Goal: Check status: Check status

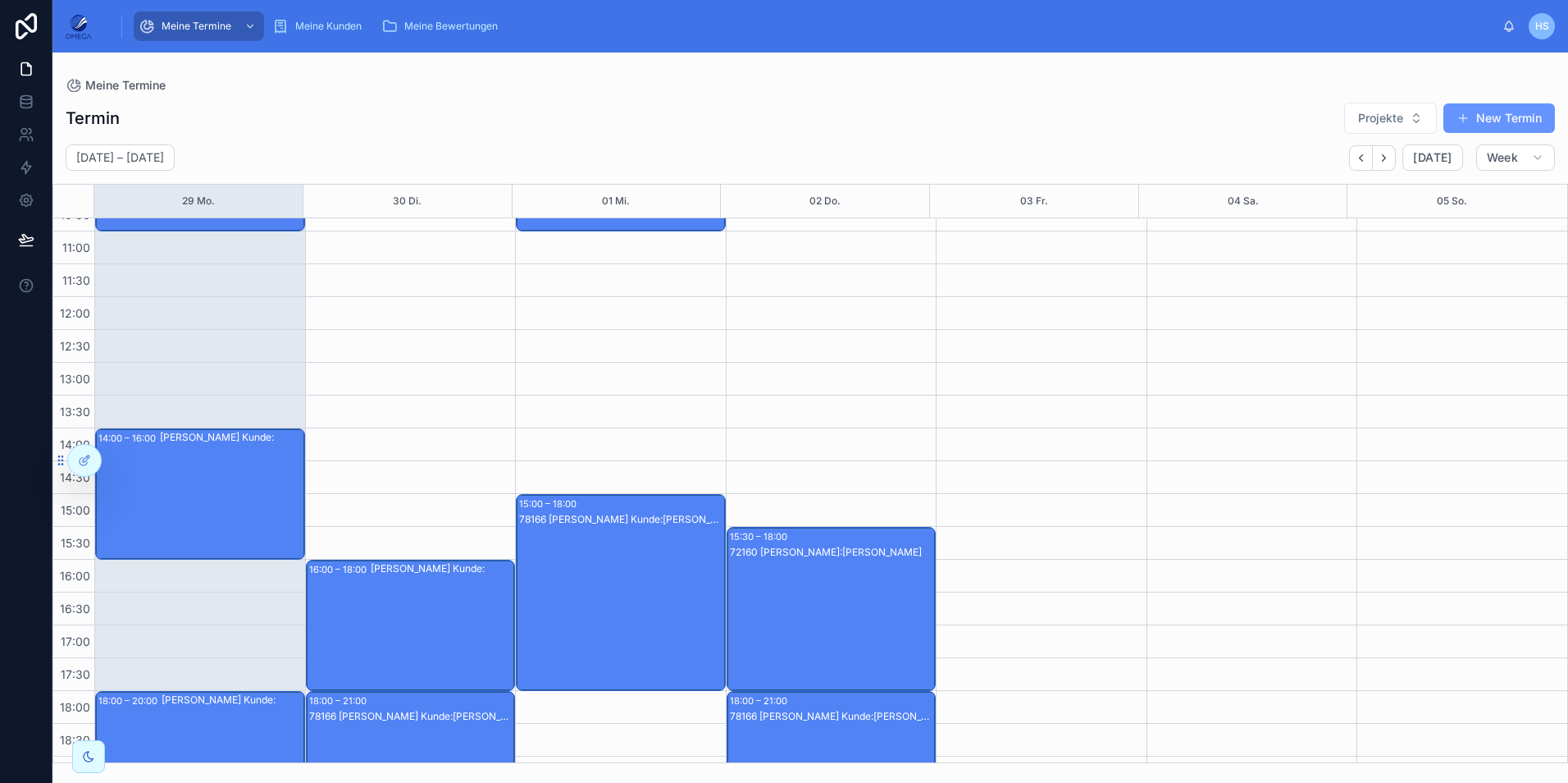
scroll to position [146, 0]
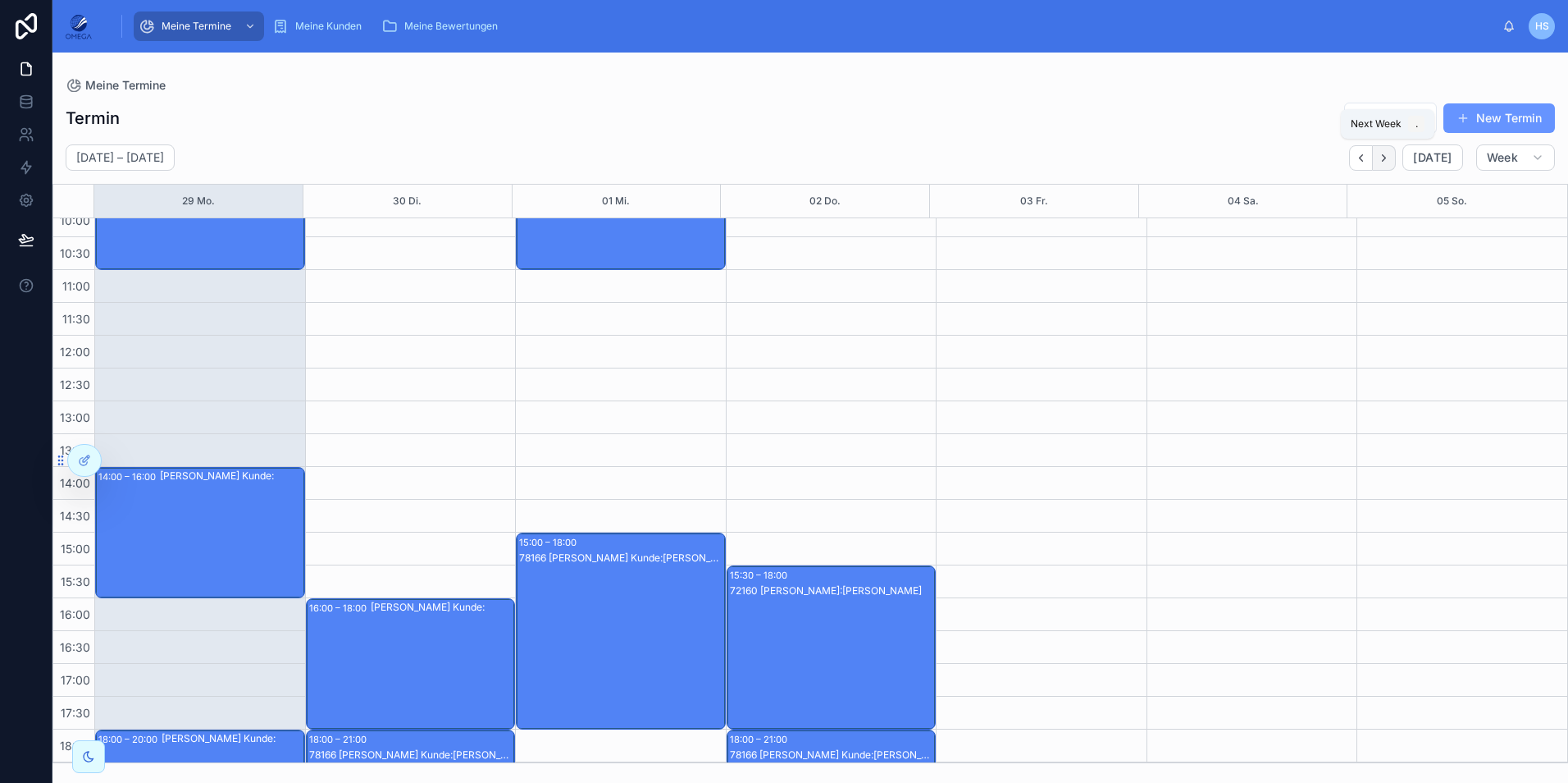
click at [1382, 160] on icon "Next" at bounding box center [1384, 158] width 13 height 13
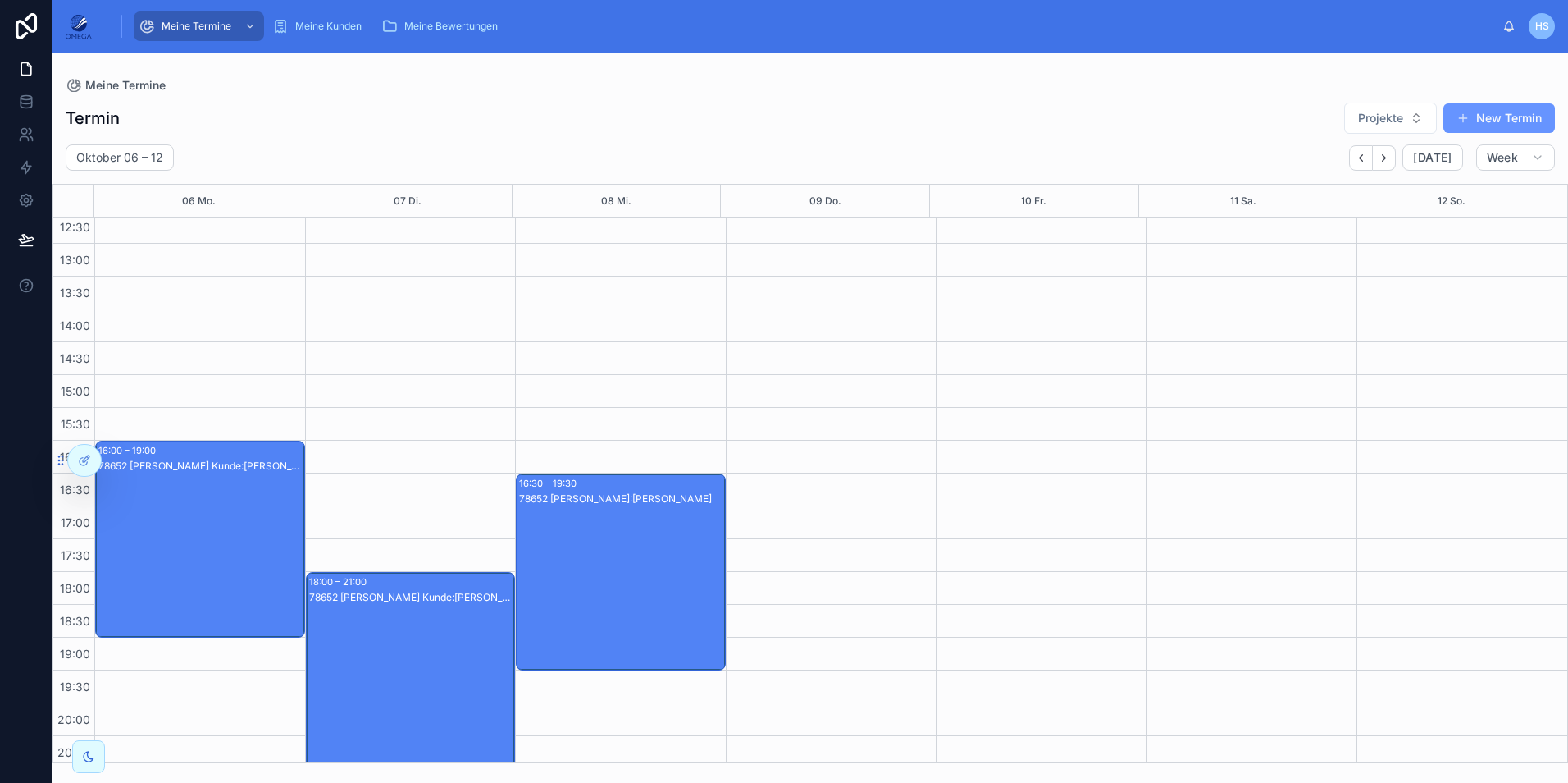
scroll to position [309, 0]
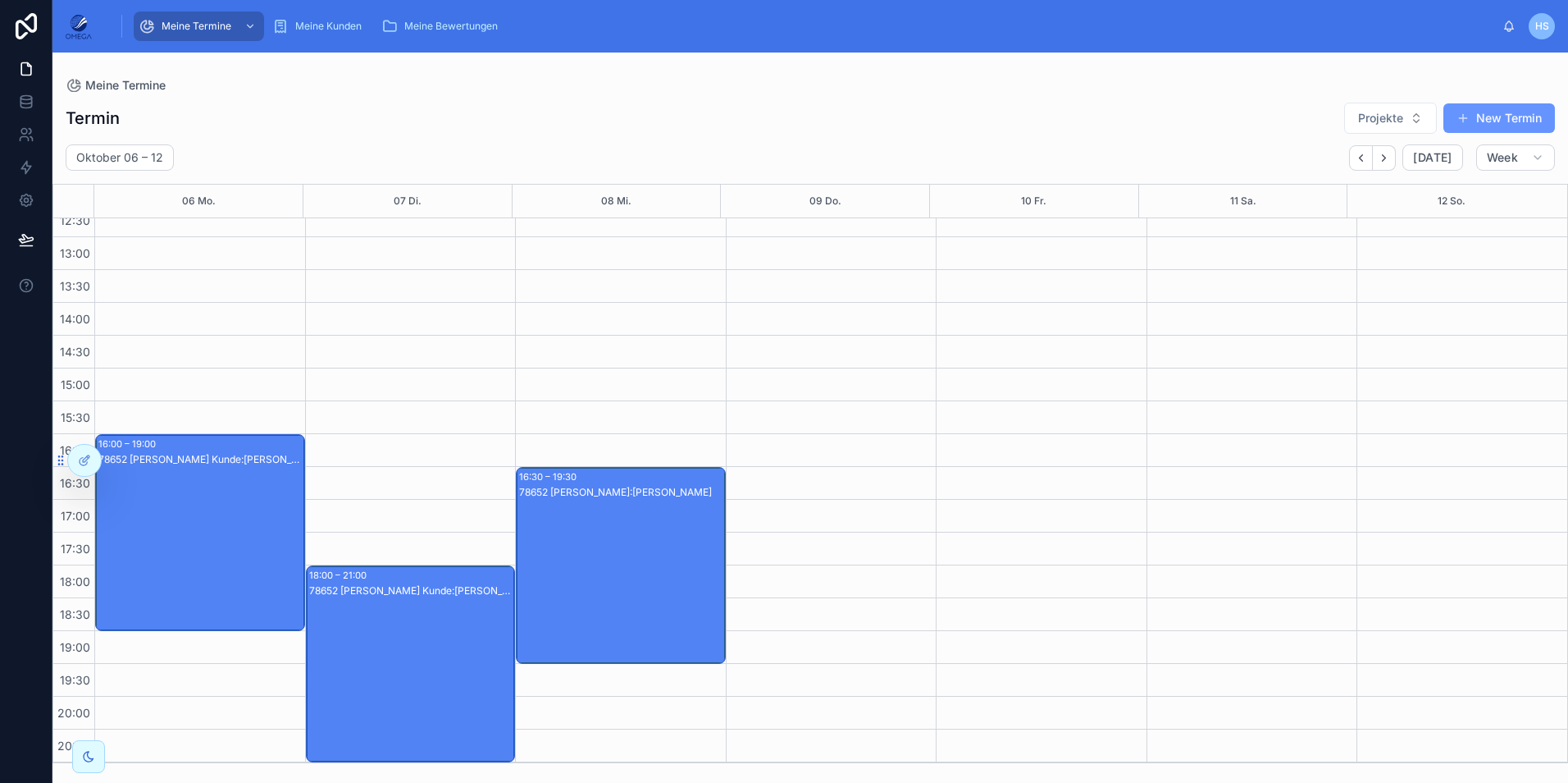
click at [229, 524] on div "78652 [PERSON_NAME] Kunde:[PERSON_NAME]" at bounding box center [201, 548] width 205 height 194
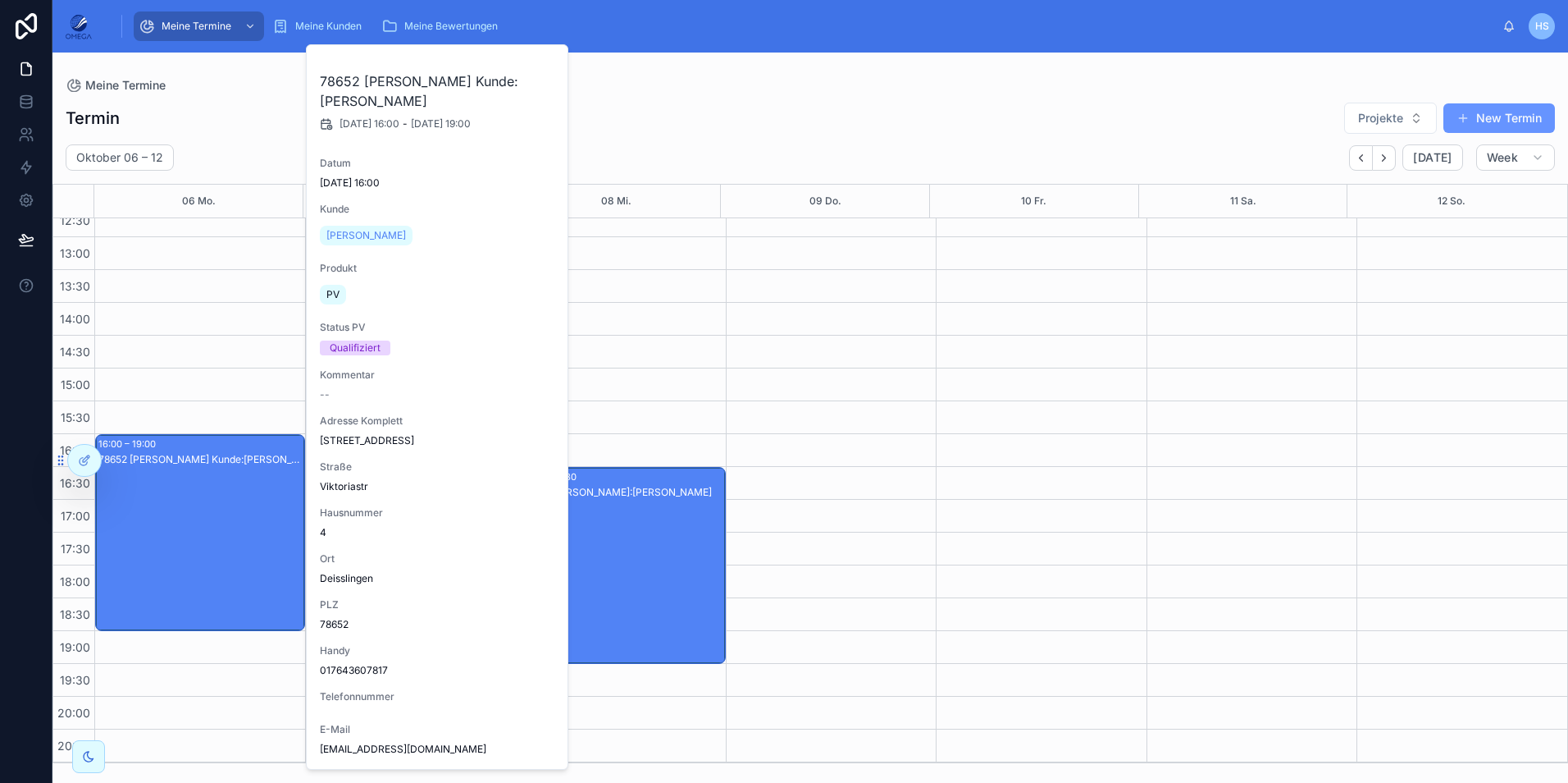
click at [228, 517] on div "78652 [PERSON_NAME] Kunde:[PERSON_NAME]" at bounding box center [201, 548] width 205 height 194
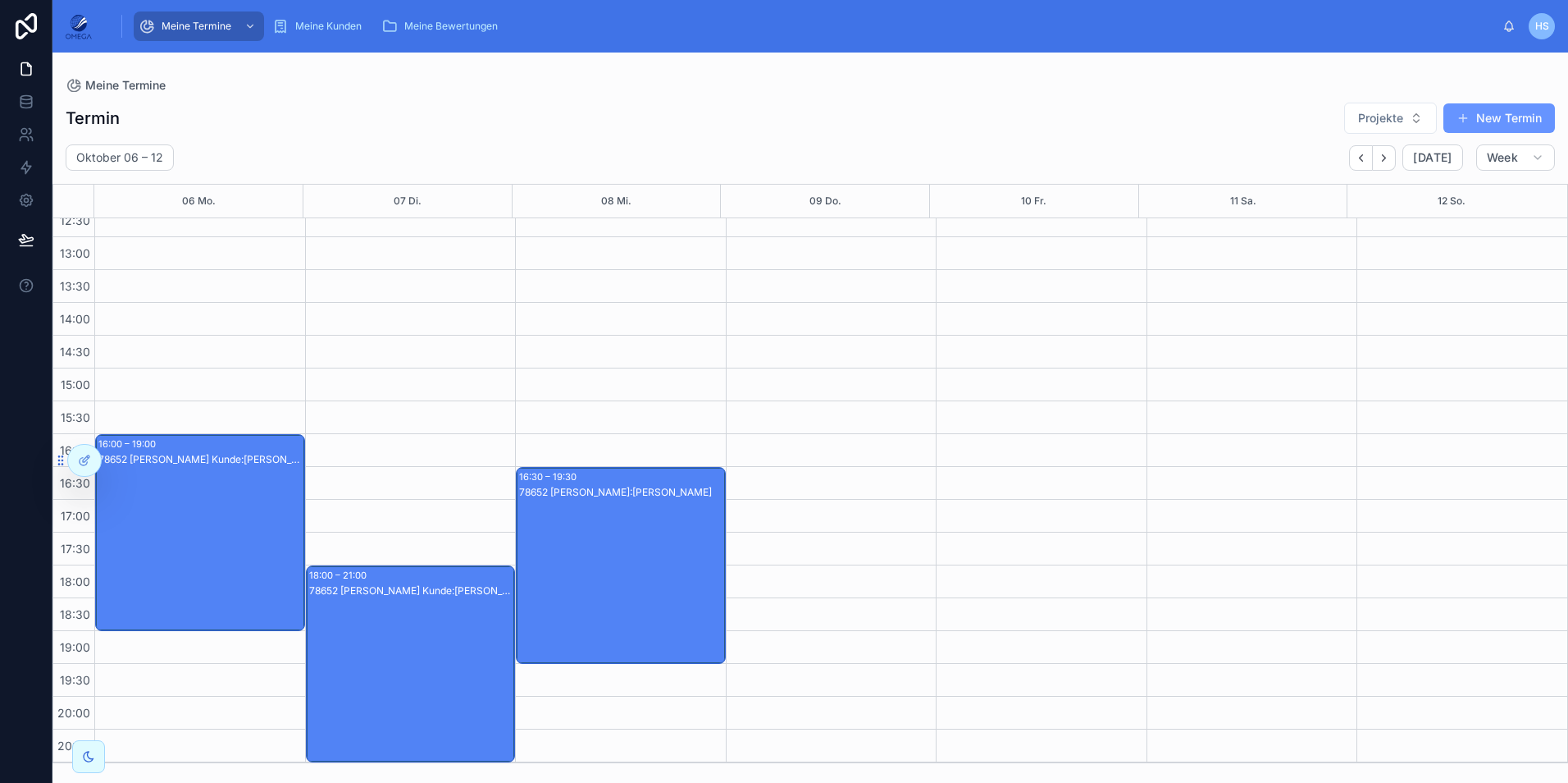
click at [409, 673] on div "78652 [PERSON_NAME] Kunde:[PERSON_NAME]" at bounding box center [412, 680] width 205 height 194
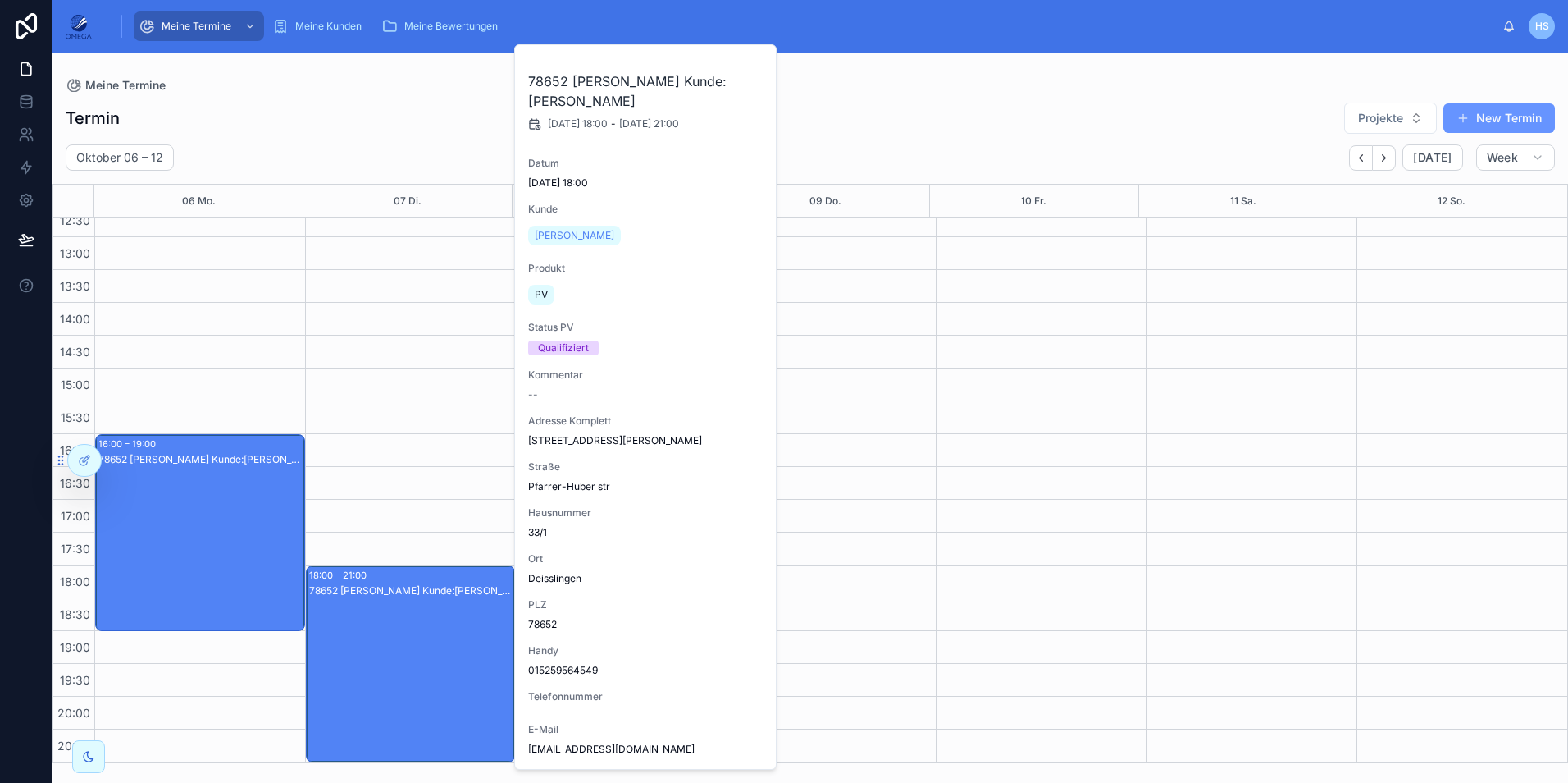
click at [409, 673] on div "78652 [PERSON_NAME] Kunde:[PERSON_NAME]" at bounding box center [412, 680] width 205 height 194
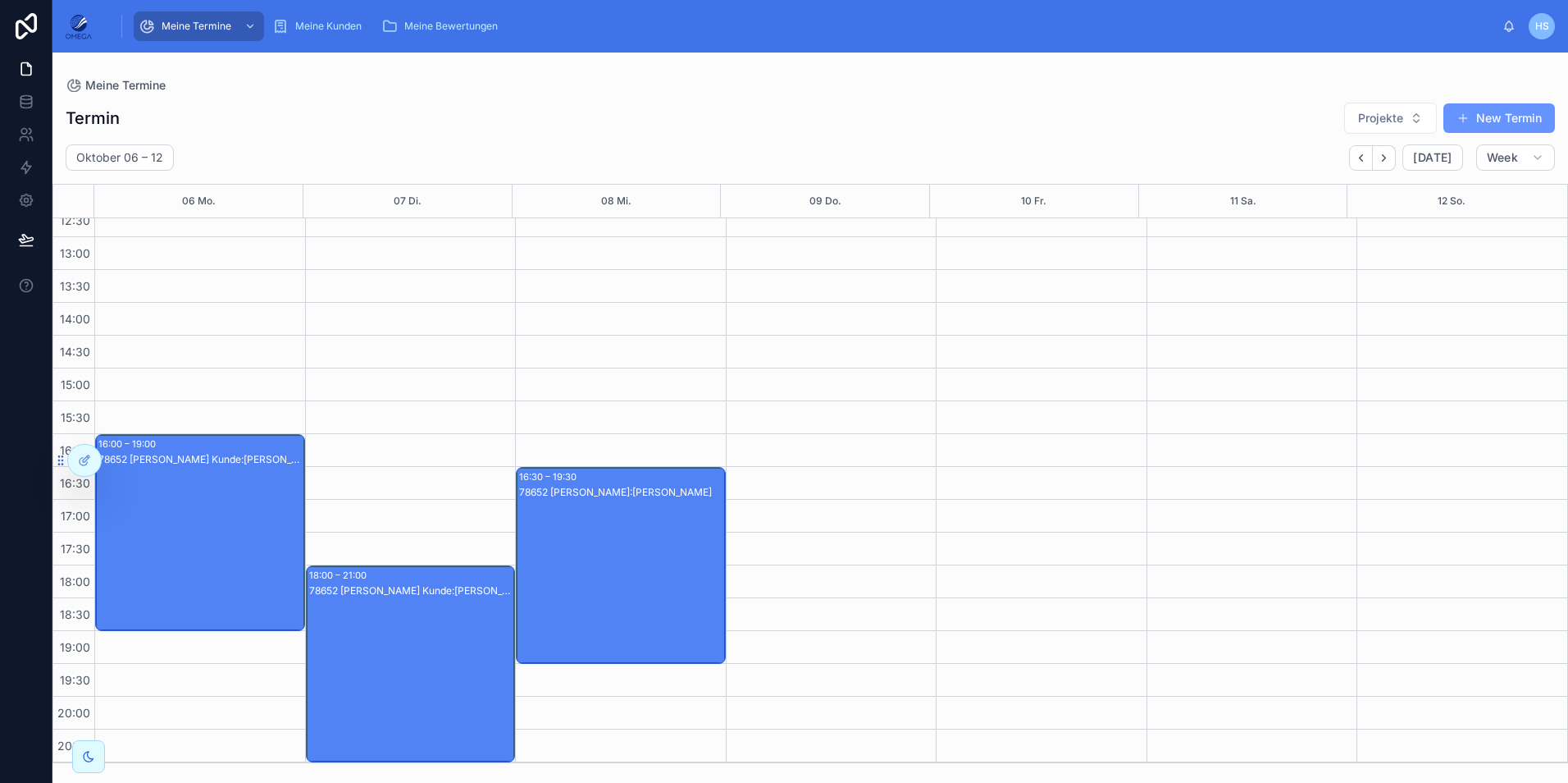
click at [569, 608] on div "78652 [PERSON_NAME]:[PERSON_NAME]" at bounding box center [622, 581] width 205 height 194
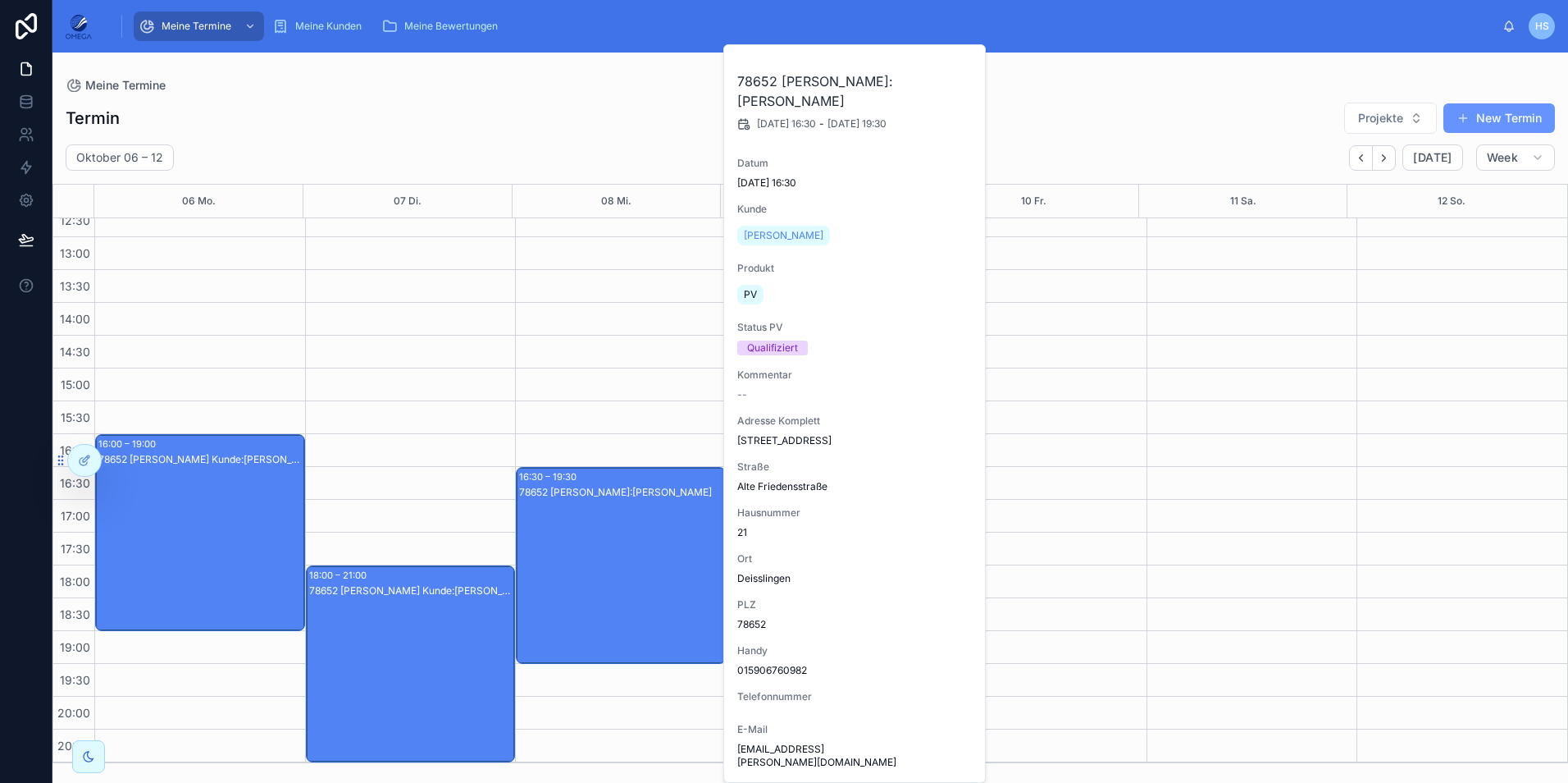
click at [570, 608] on div "78652 [PERSON_NAME]:[PERSON_NAME]" at bounding box center [622, 581] width 205 height 194
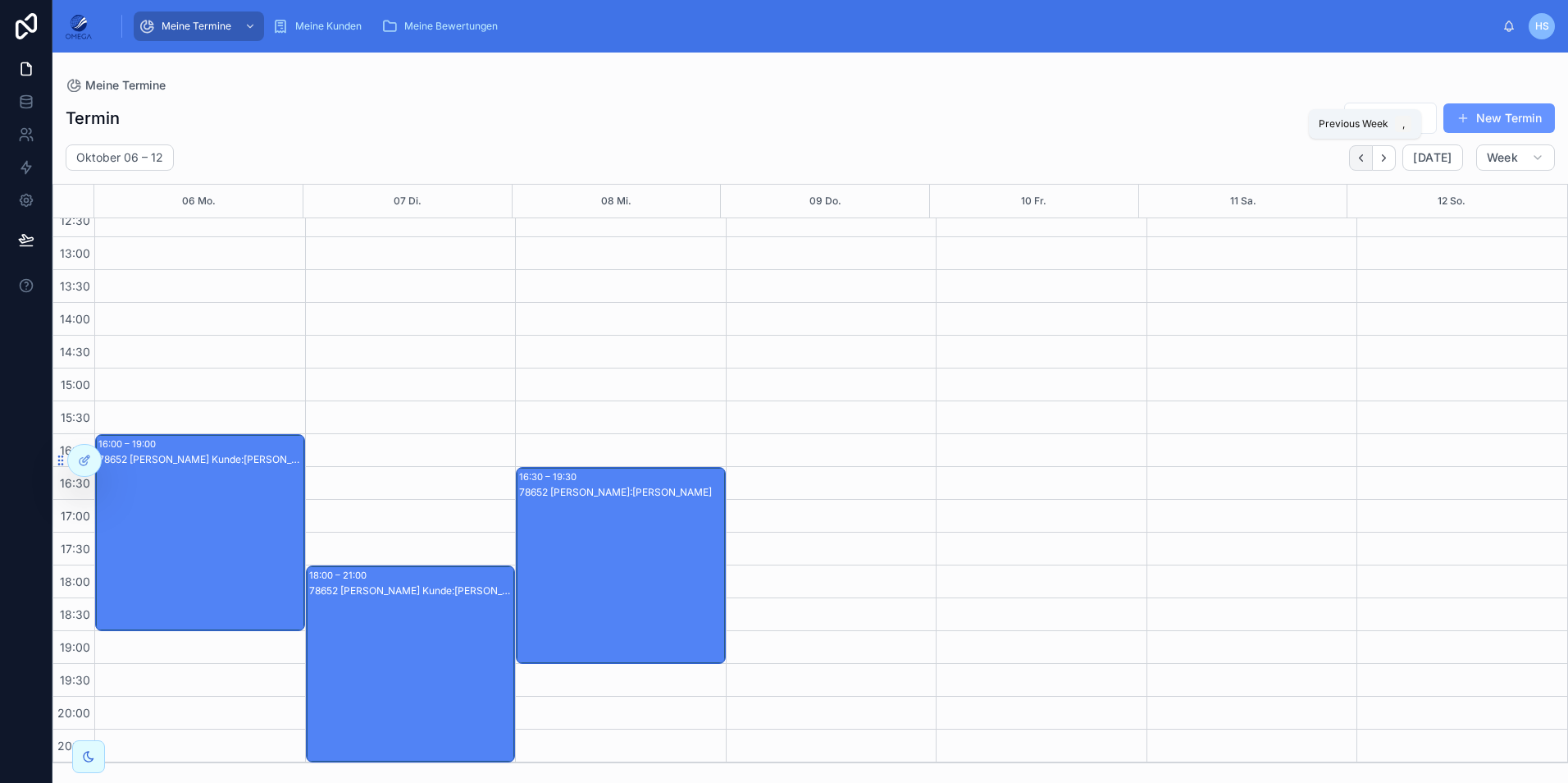
click at [1365, 164] on icon "Back" at bounding box center [1362, 158] width 13 height 13
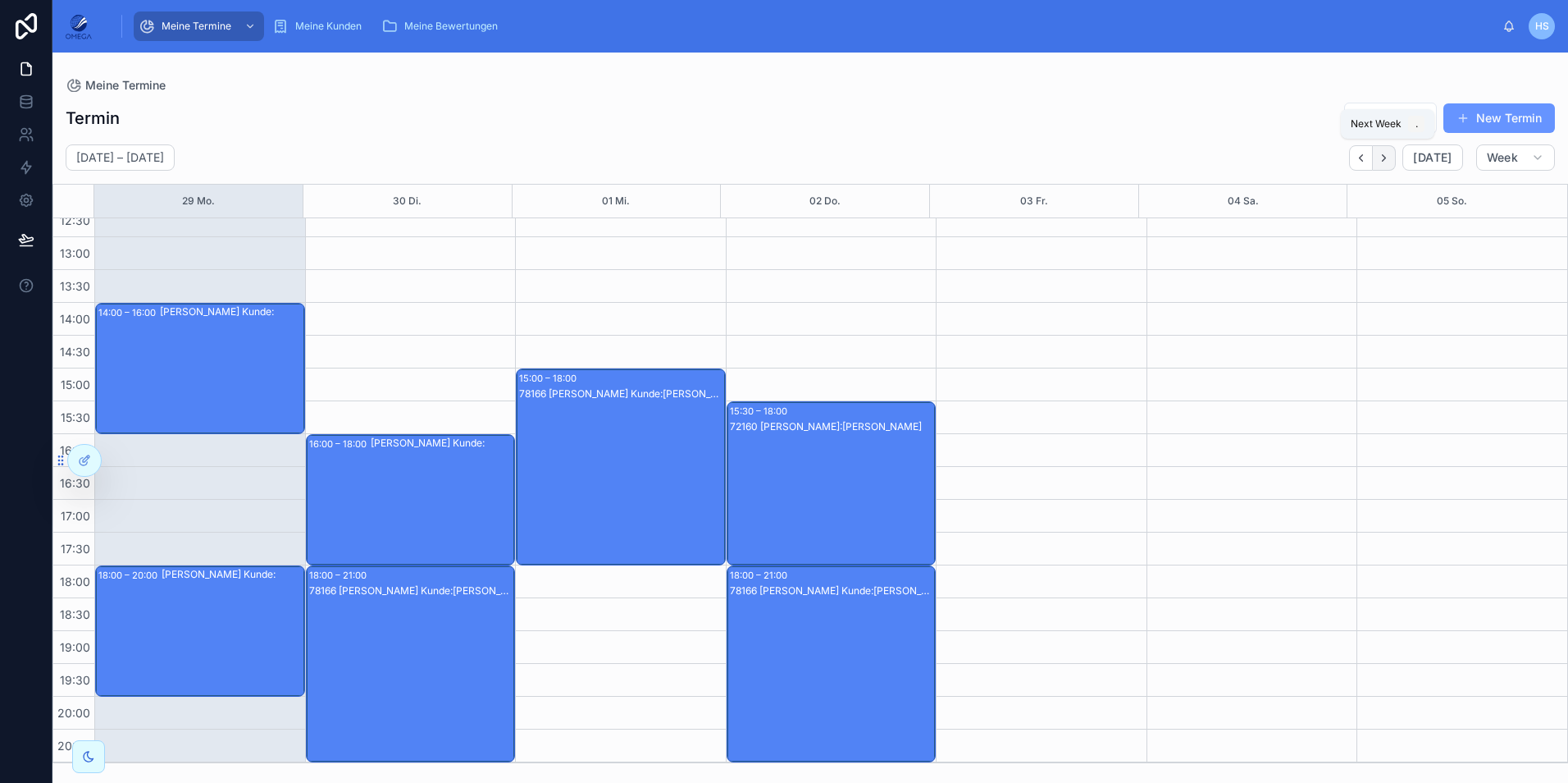
click at [1379, 159] on button "Next" at bounding box center [1384, 158] width 23 height 25
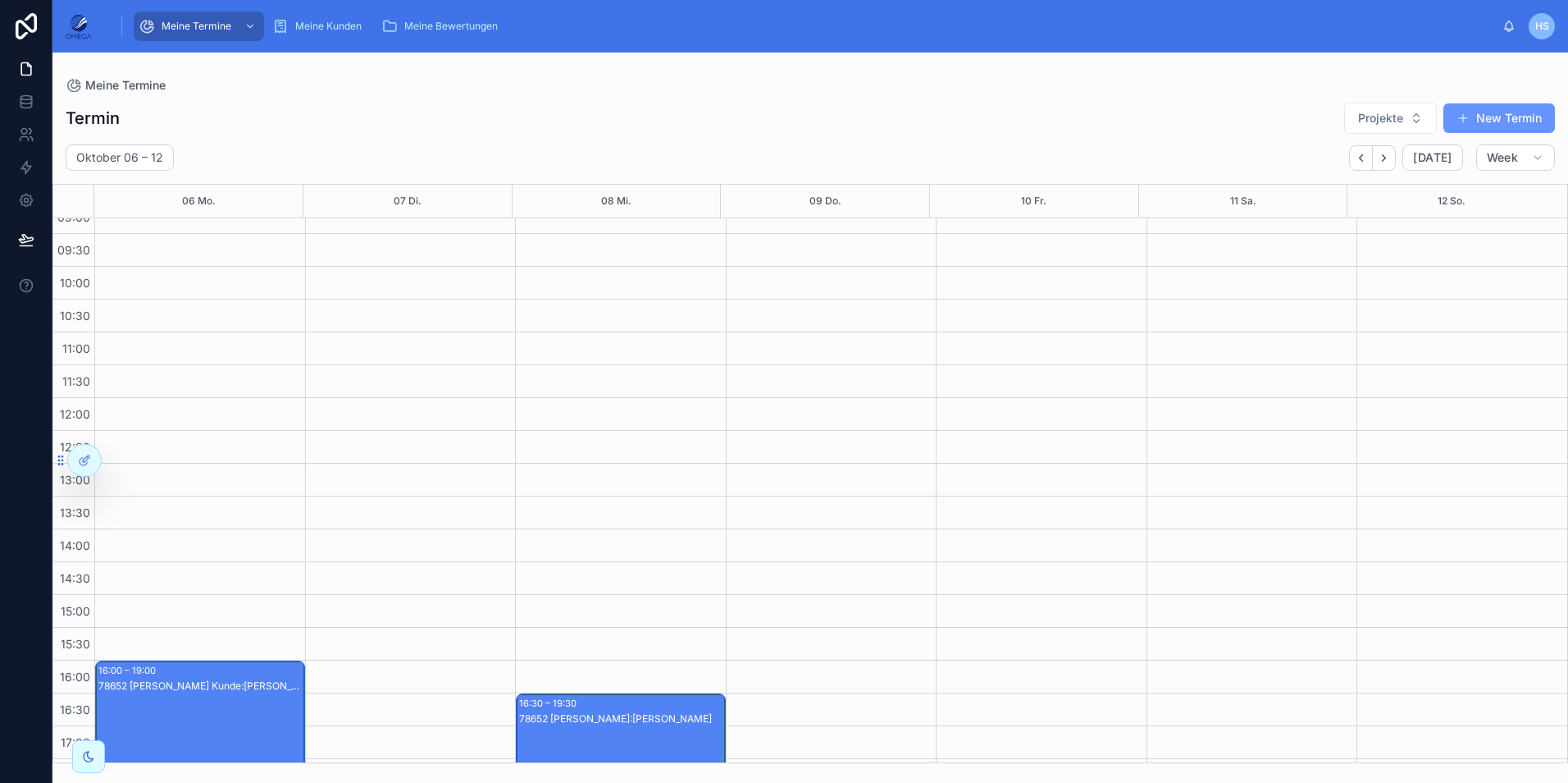
scroll to position [309, 0]
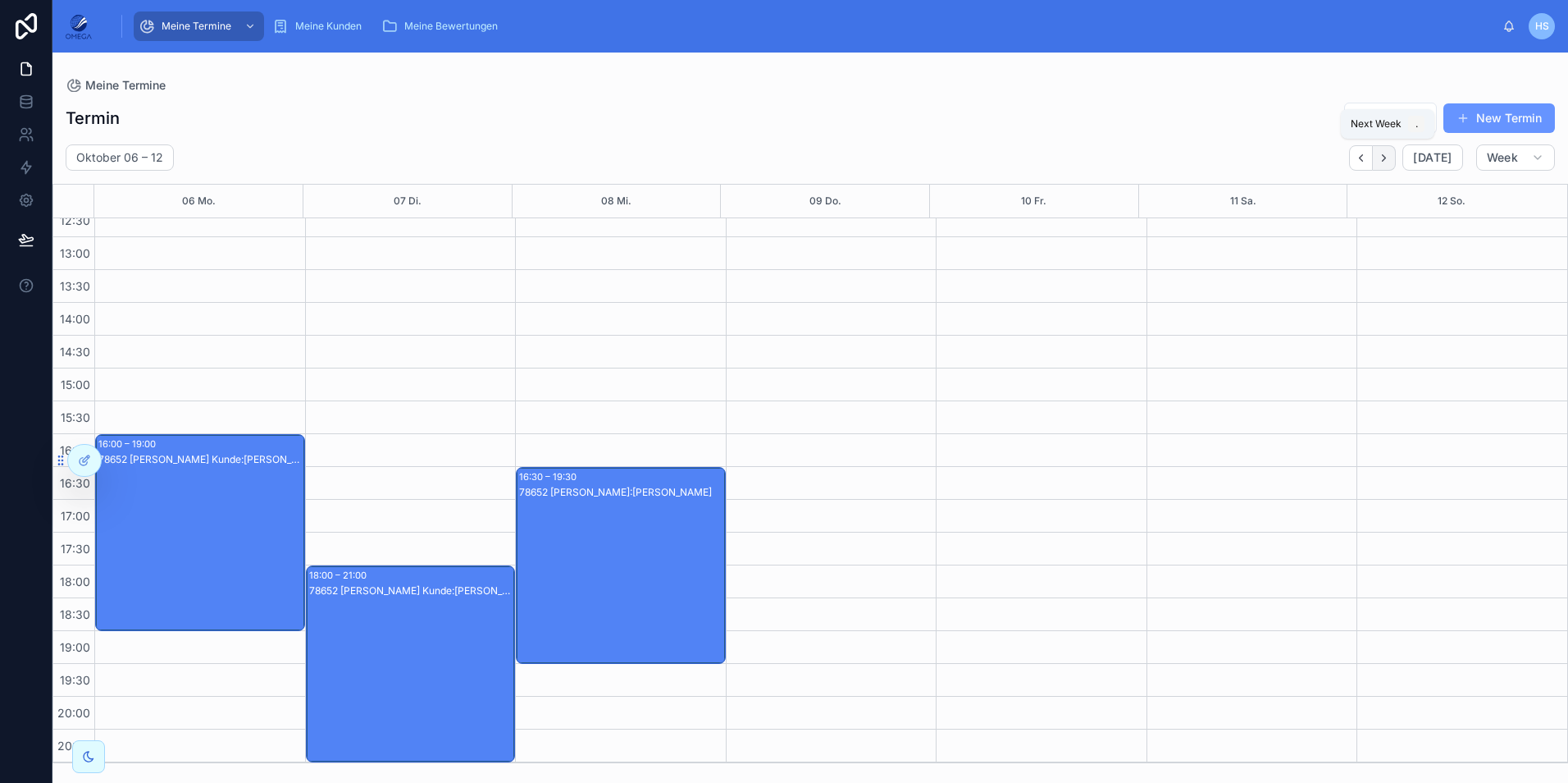
click at [1390, 160] on icon "Next" at bounding box center [1384, 158] width 13 height 13
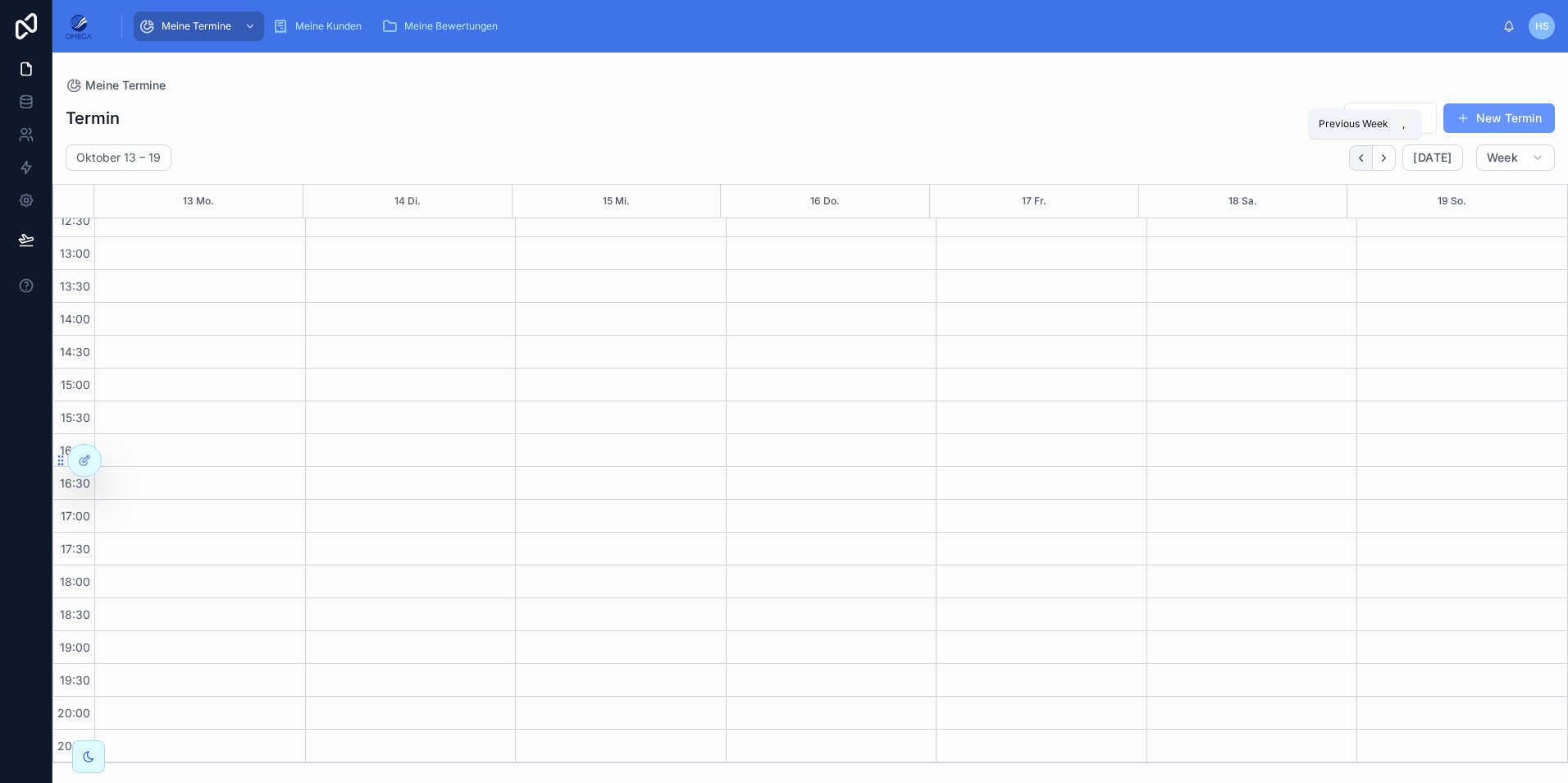
click at [1363, 162] on icon "Back" at bounding box center [1362, 158] width 13 height 13
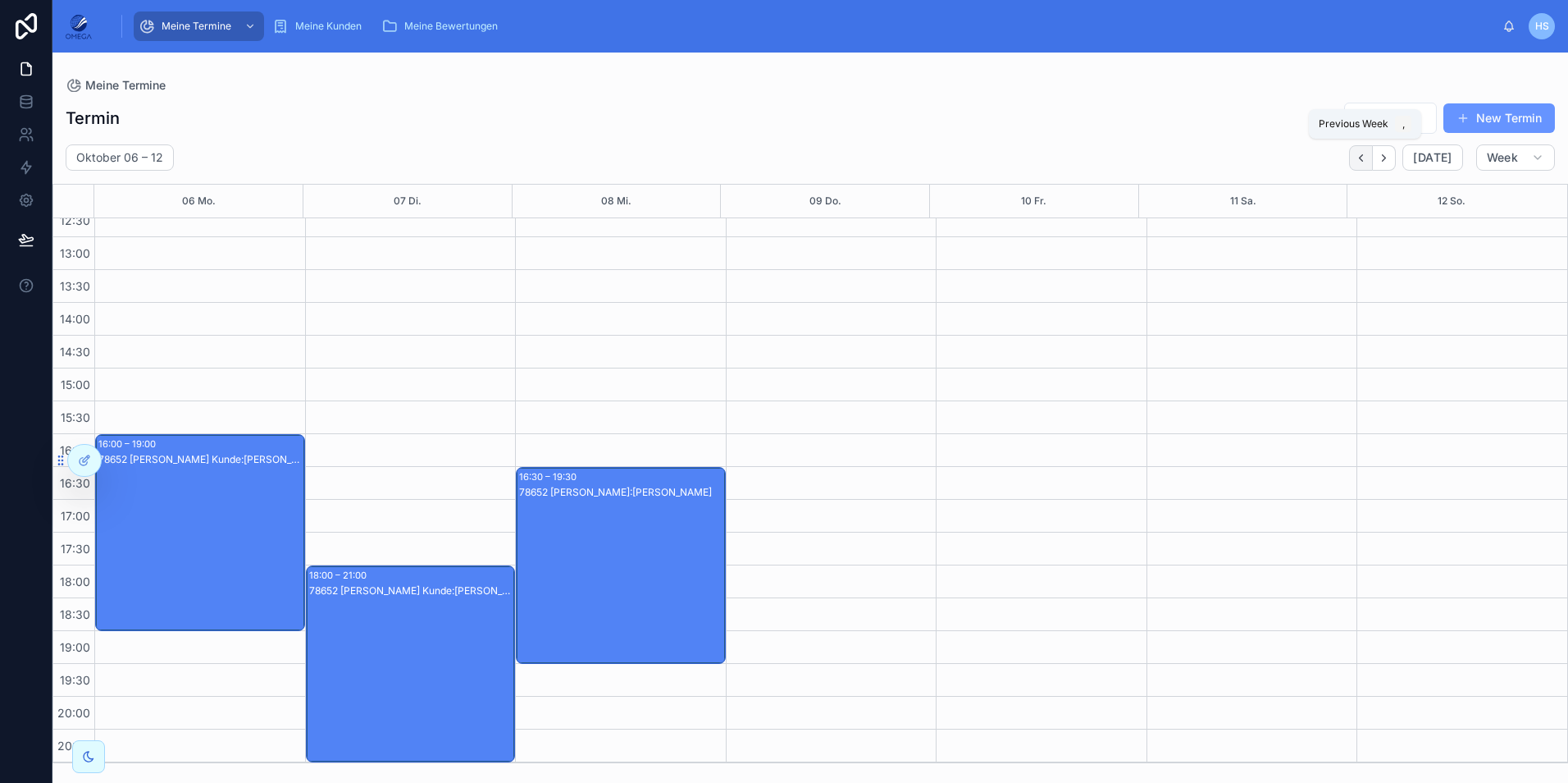
click at [1363, 163] on icon "Back" at bounding box center [1362, 158] width 13 height 13
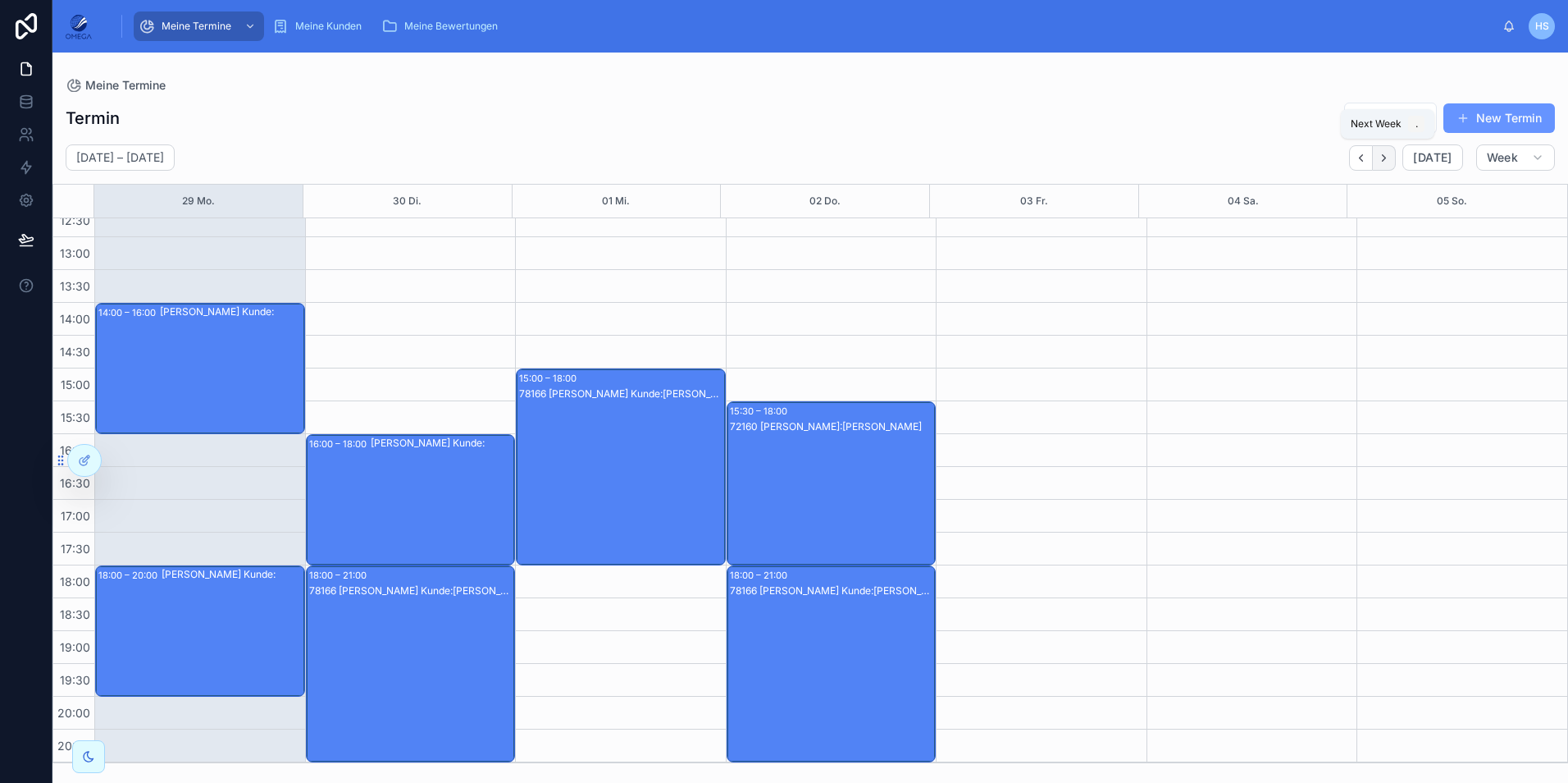
click at [1394, 161] on button "Next" at bounding box center [1384, 158] width 23 height 25
